Goal: Information Seeking & Learning: Learn about a topic

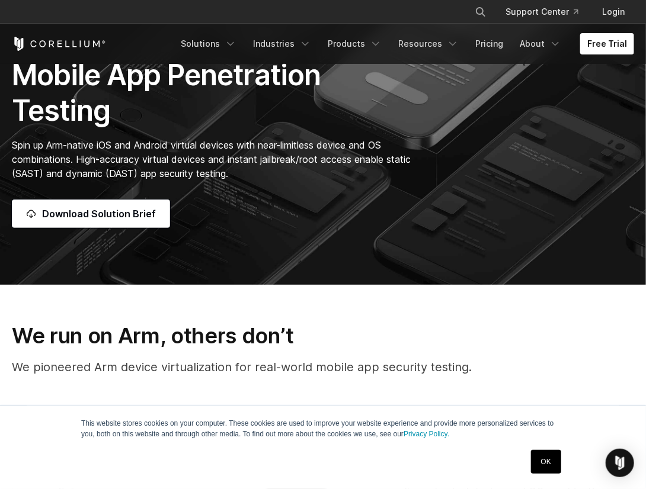
scroll to position [178, 0]
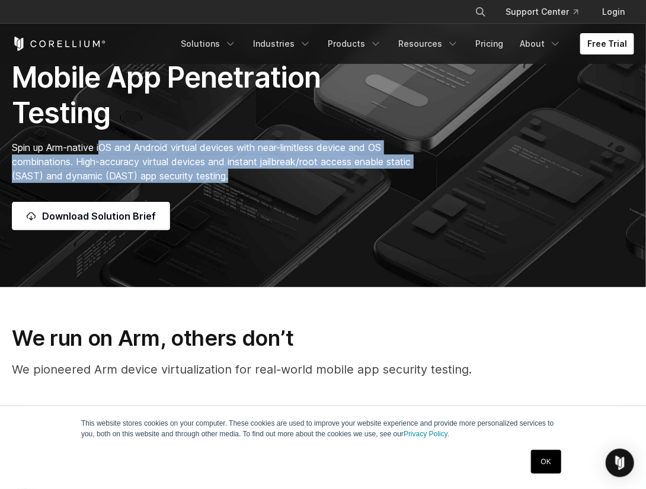
drag, startPoint x: 104, startPoint y: 143, endPoint x: 301, endPoint y: 174, distance: 199.5
click at [301, 174] on p "Spin up Arm-native iOS and Android virtual devices with near-limitless device a…" at bounding box center [215, 161] width 407 height 43
click at [85, 156] on span "Spin up Arm-native iOS and Android virtual devices with near-limitless device a…" at bounding box center [211, 162] width 399 height 40
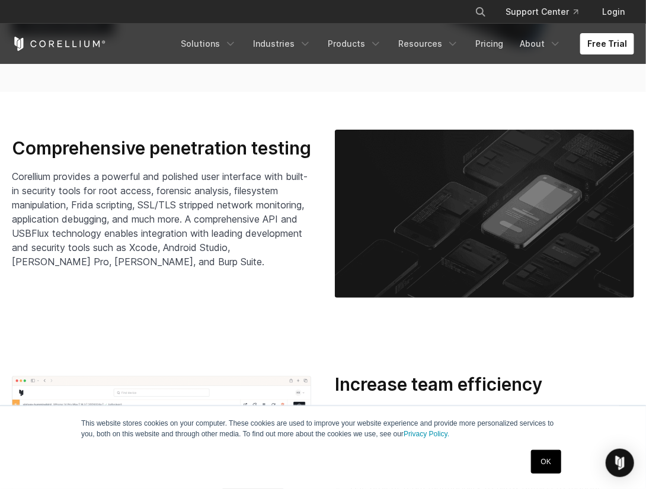
scroll to position [1836, 0]
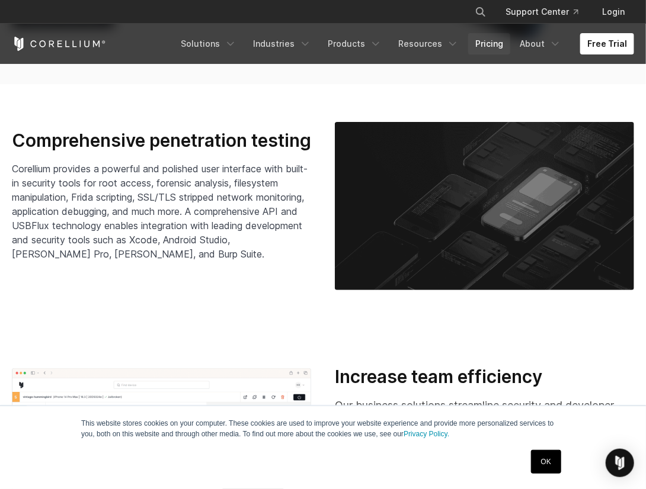
click at [492, 44] on link "Pricing" at bounding box center [489, 43] width 42 height 21
